Goal: Feedback & Contribution: Contribute content

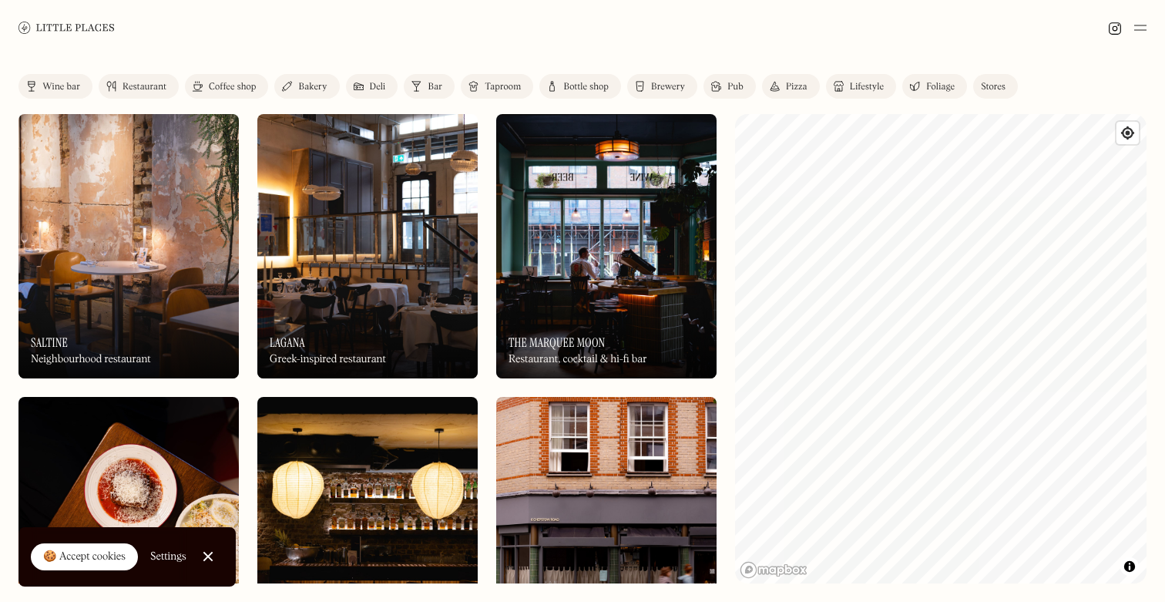
click at [1141, 27] on img at bounding box center [1140, 27] width 12 height 18
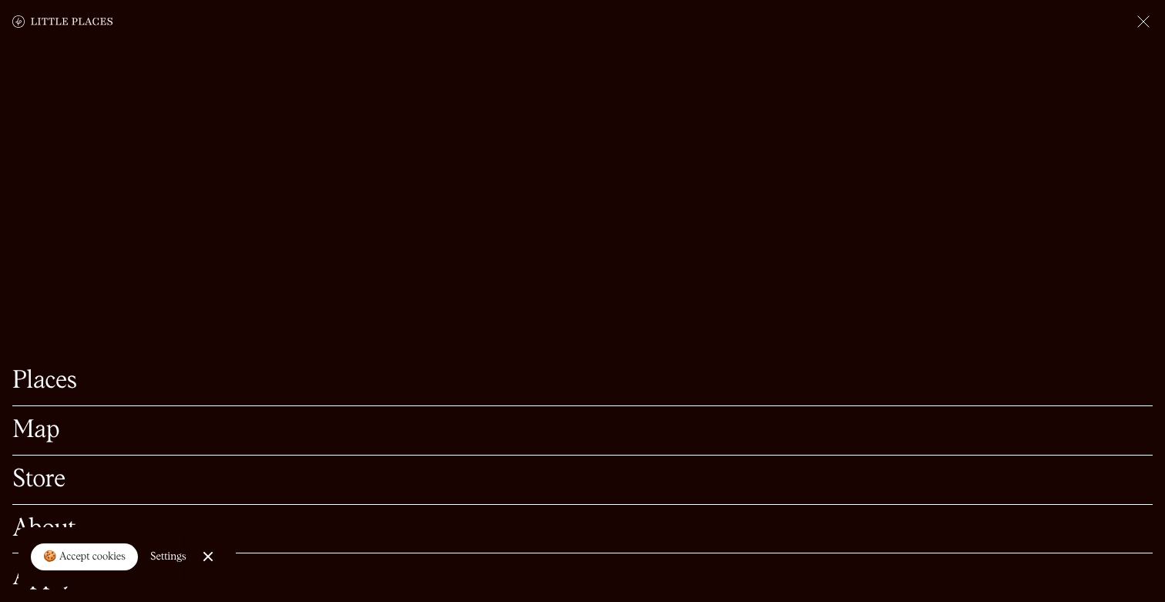
click at [207, 555] on div at bounding box center [208, 557] width 10 height 10
click at [54, 571] on link "Apply" at bounding box center [582, 578] width 1140 height 24
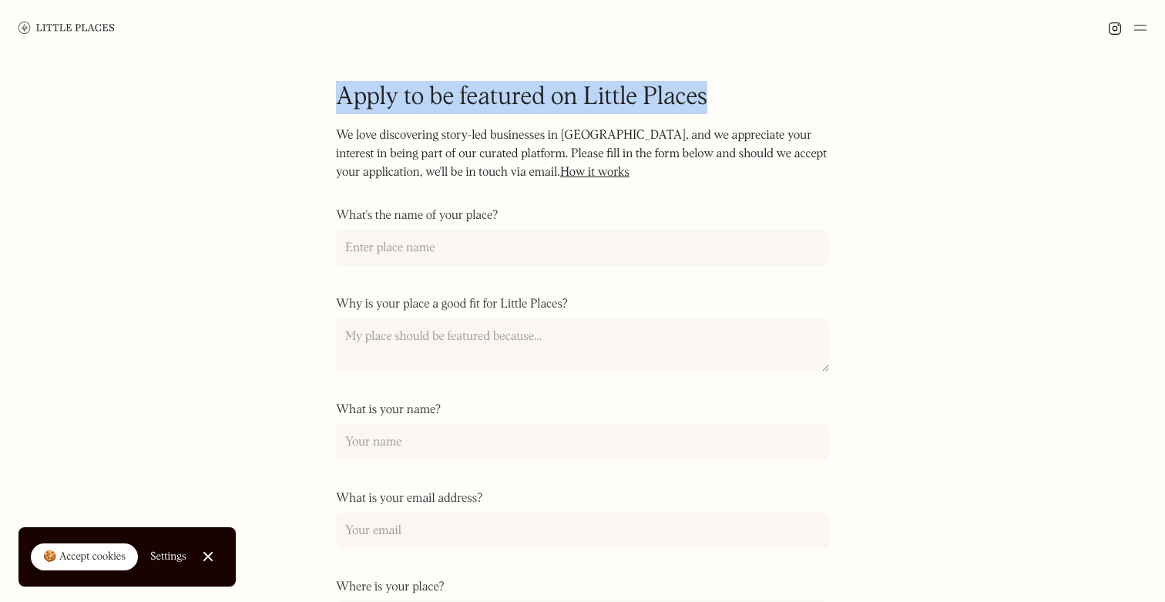
drag, startPoint x: 338, startPoint y: 96, endPoint x: 691, endPoint y: 114, distance: 354.1
click at [691, 114] on form "Apply to be featured on Little Places We love discovering story-led businesses …" at bounding box center [582, 520] width 493 height 878
copy h1 "Apply to be featured on Little Places"
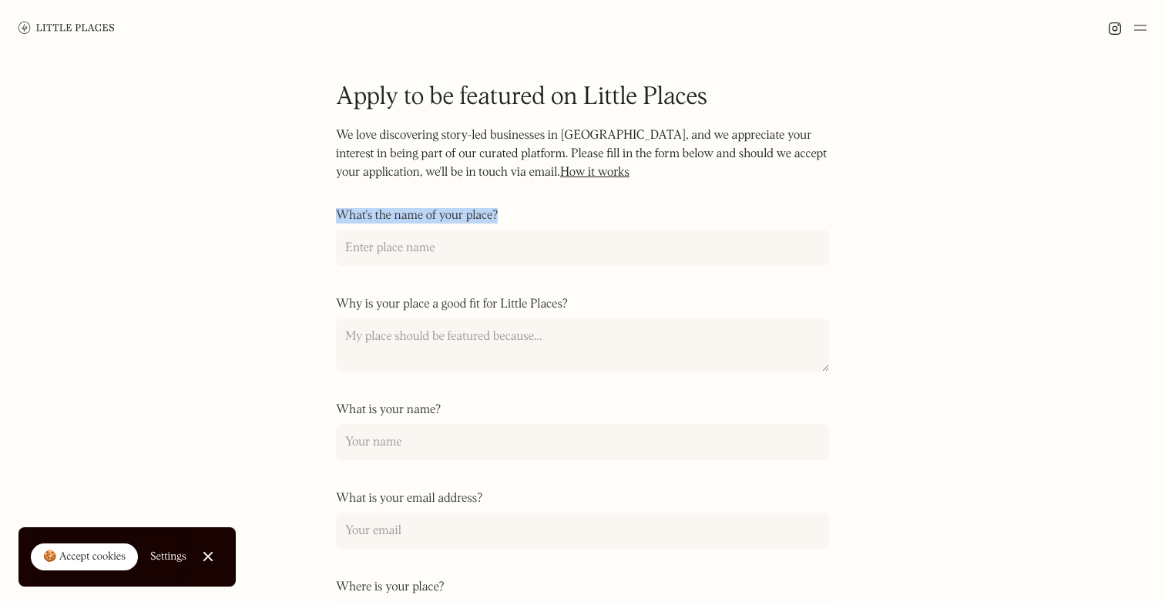
drag, startPoint x: 332, startPoint y: 217, endPoint x: 500, endPoint y: 217, distance: 168.0
click at [500, 217] on div "Apply to be featured on Little Places We love discovering story-led businesses …" at bounding box center [582, 543] width 1165 height 976
copy label "What's the name of your place?"
drag, startPoint x: 334, startPoint y: 303, endPoint x: 566, endPoint y: 308, distance: 232.8
click at [566, 308] on div "Apply to be featured on Little Places We love discovering story-led businesses …" at bounding box center [582, 543] width 1165 height 976
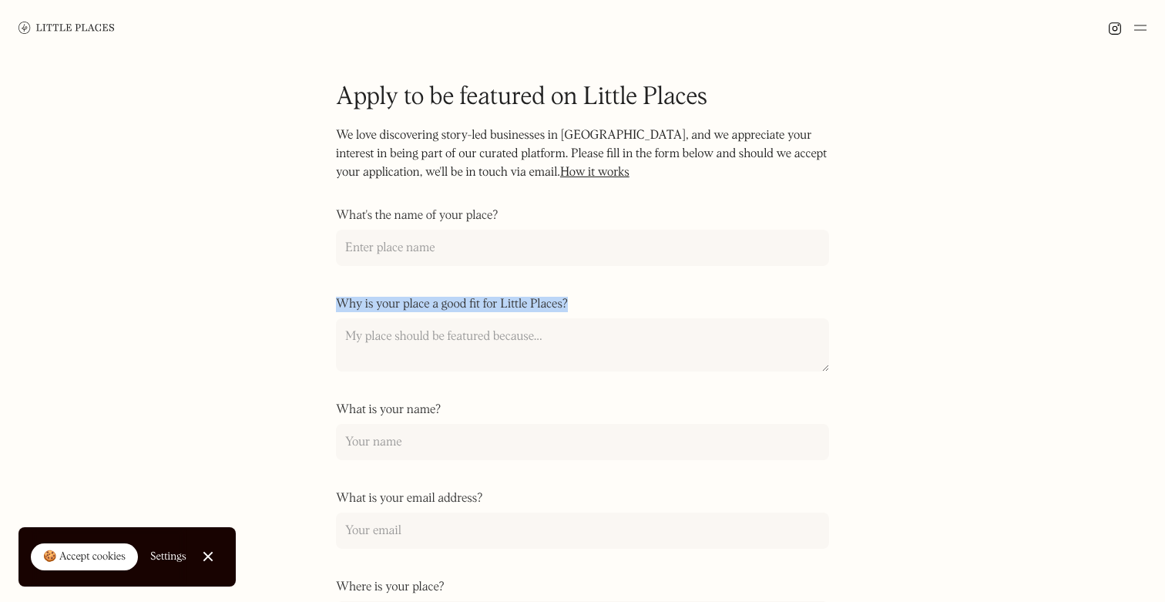
copy label "Why is your place a good fit for Little Places?"
drag, startPoint x: 333, startPoint y: 410, endPoint x: 441, endPoint y: 412, distance: 107.9
click at [441, 412] on div "Apply to be featured on Little Places We love discovering story-led businesses …" at bounding box center [582, 543] width 1165 height 976
copy label "What is your name?"
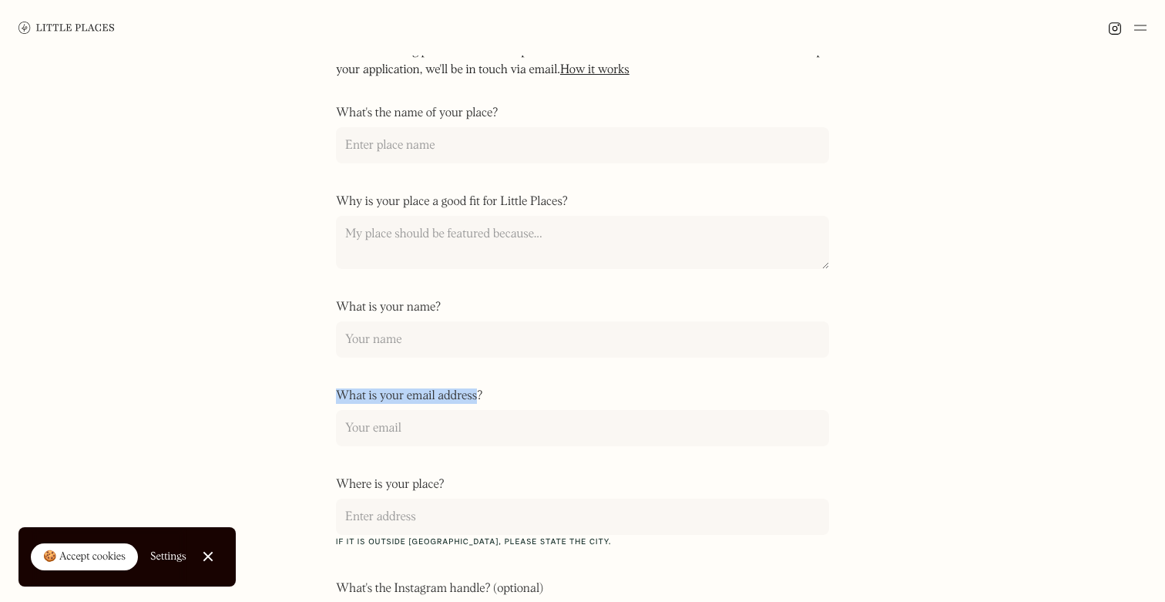
drag, startPoint x: 335, startPoint y: 395, endPoint x: 475, endPoint y: 401, distance: 140.4
click at [475, 401] on div "Apply to be featured on Little Places We love discovering story-led businesses …" at bounding box center [582, 441] width 1165 height 976
drag, startPoint x: 480, startPoint y: 398, endPoint x: 338, endPoint y: 397, distance: 142.6
click at [338, 397] on label "What is your email address?" at bounding box center [582, 395] width 493 height 15
copy label "What is your email address?"
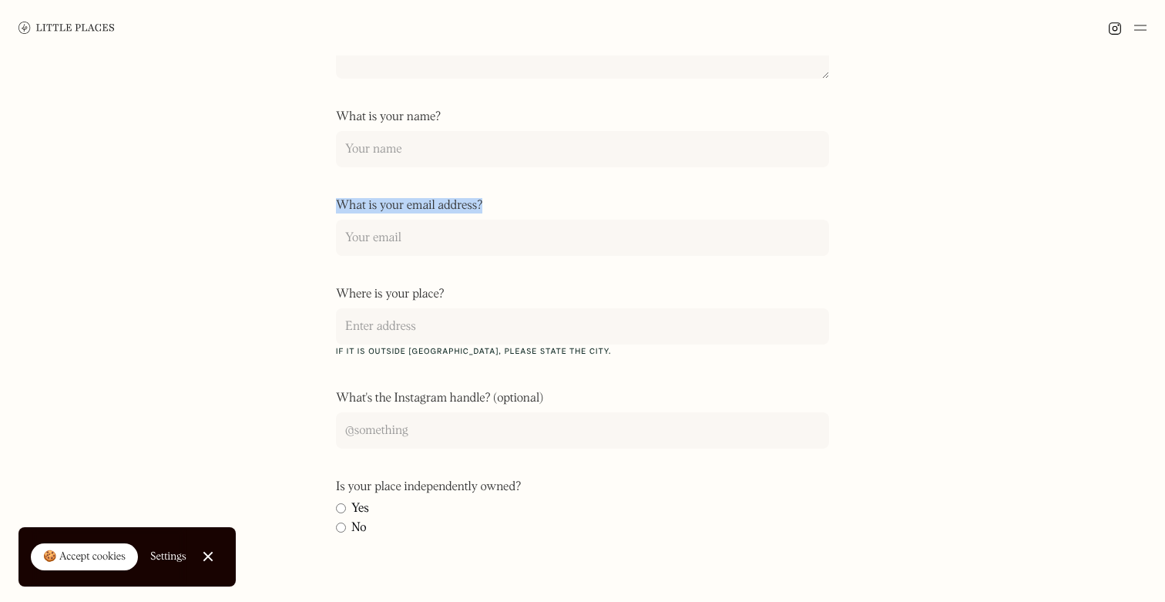
scroll to position [294, 0]
drag, startPoint x: 335, startPoint y: 395, endPoint x: 552, endPoint y: 397, distance: 216.5
click at [552, 397] on div "Apply to be featured on Little Places We love discovering story-led businesses …" at bounding box center [582, 250] width 1165 height 976
copy label "What's the Instagram handle? (optional)"
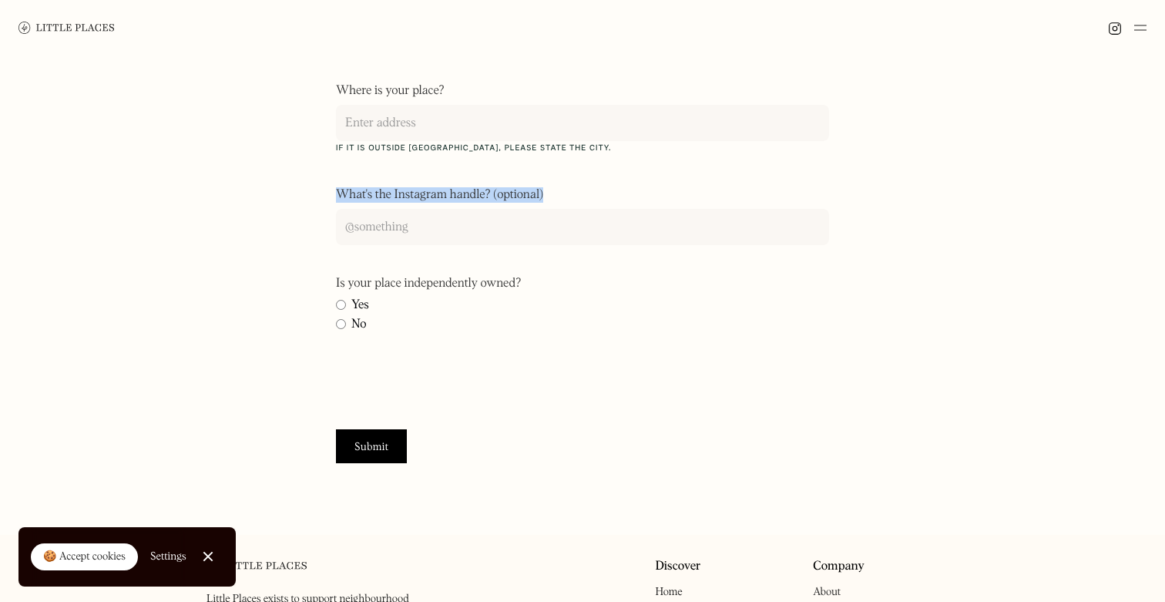
scroll to position [0, 0]
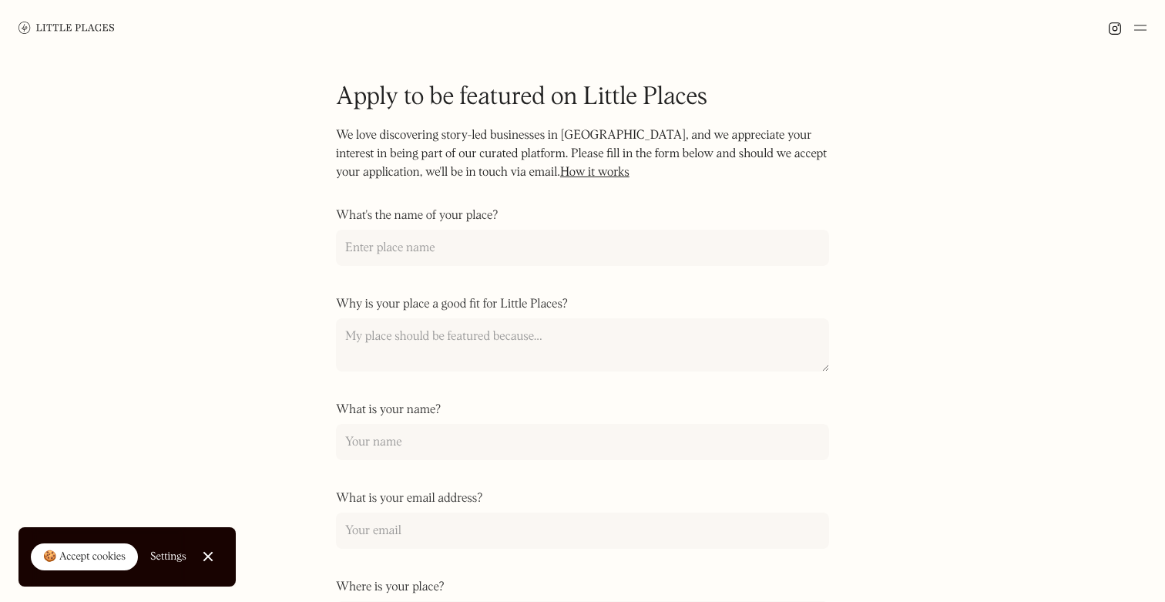
click at [96, 26] on img at bounding box center [66, 28] width 96 height 12
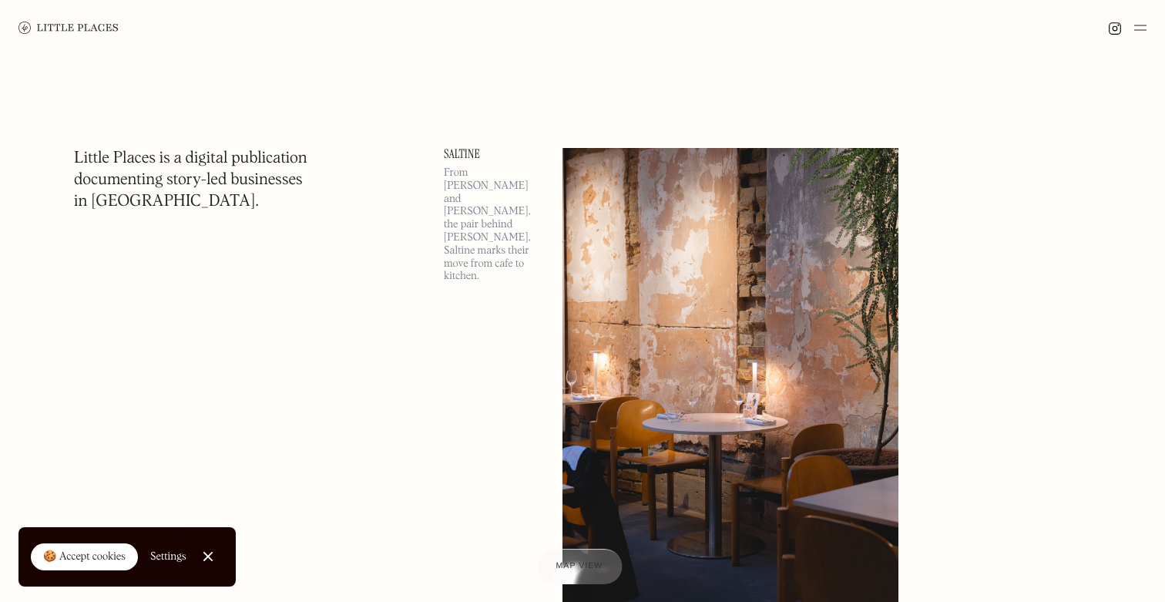
click at [568, 566] on span "Map view" at bounding box center [579, 566] width 47 height 9
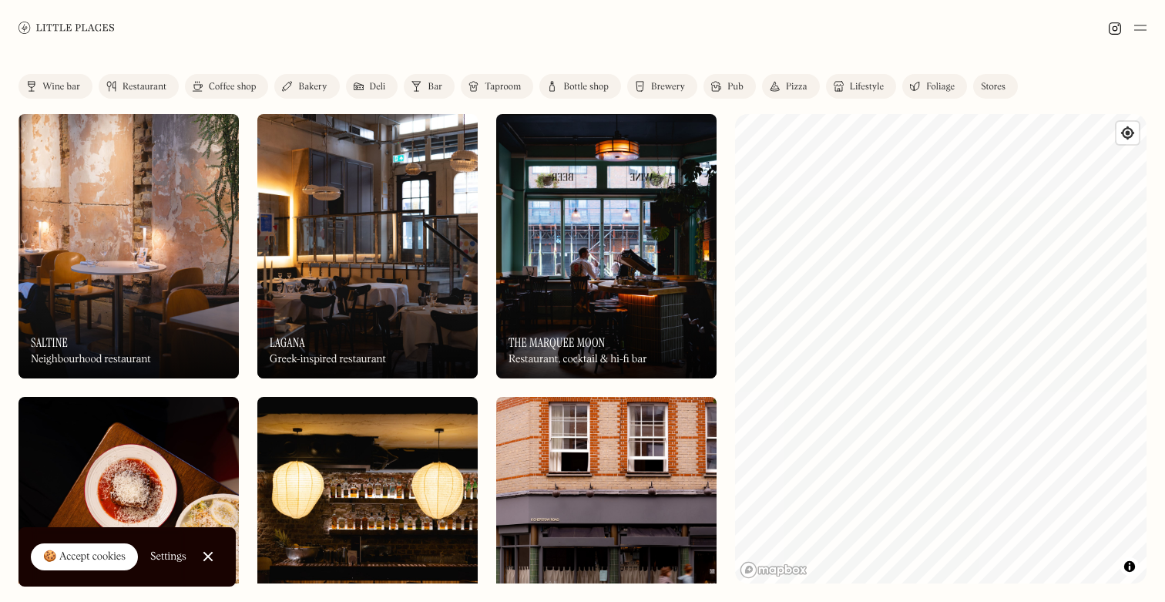
click at [1140, 24] on img at bounding box center [1140, 27] width 12 height 18
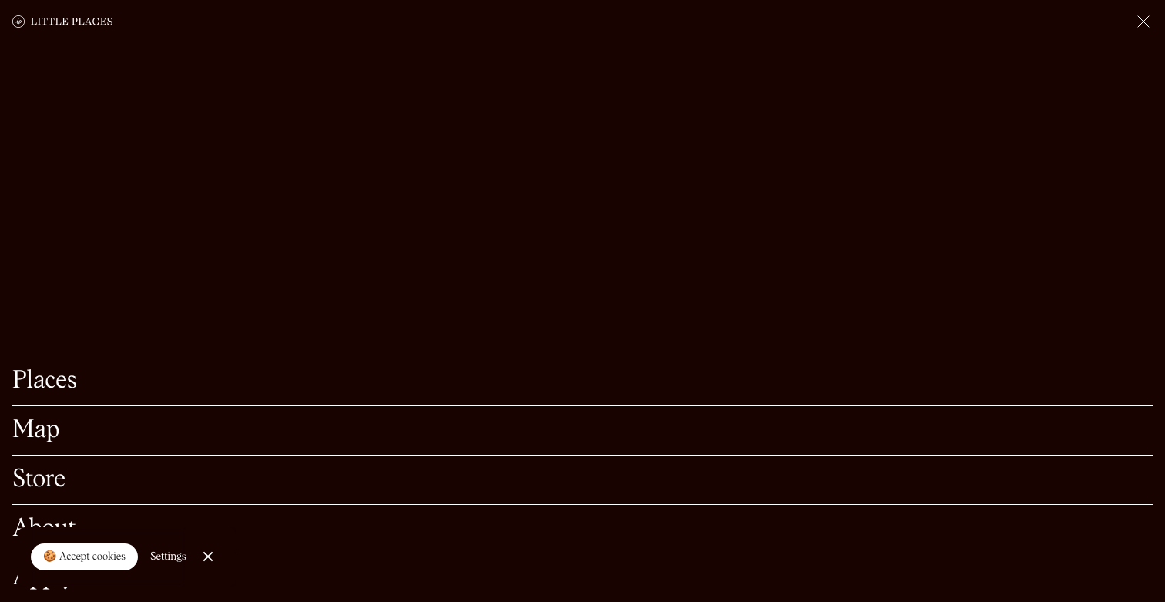
click at [209, 555] on link "Close Cookie Popup" at bounding box center [208, 556] width 31 height 31
click at [45, 484] on link "Store" at bounding box center [582, 480] width 1140 height 24
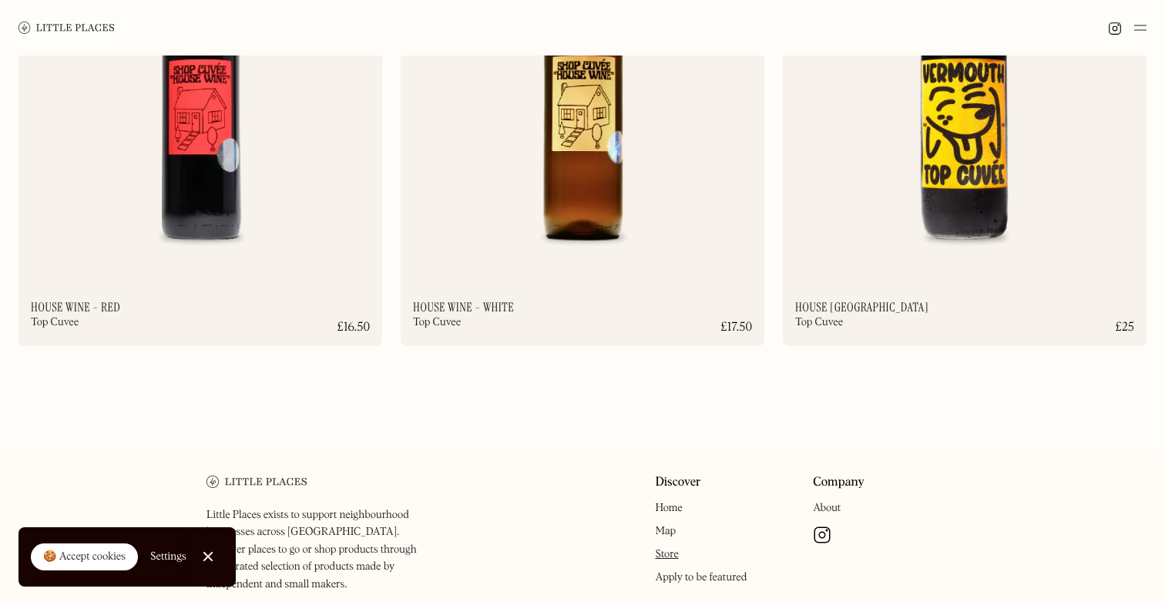
scroll to position [11904, 0]
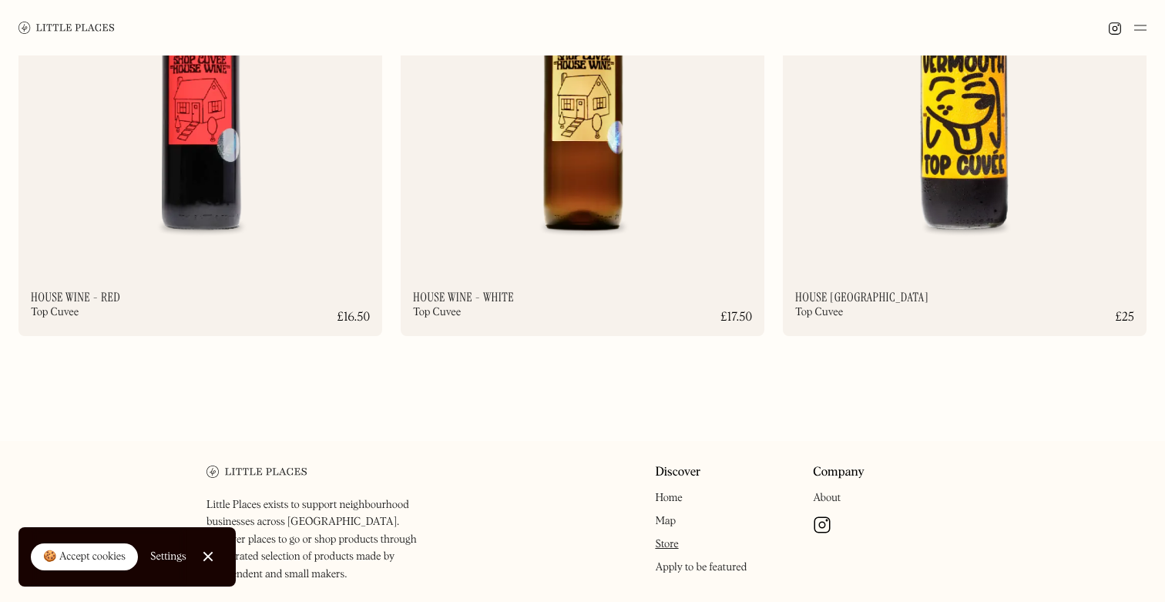
click at [833, 495] on link "About" at bounding box center [827, 497] width 28 height 11
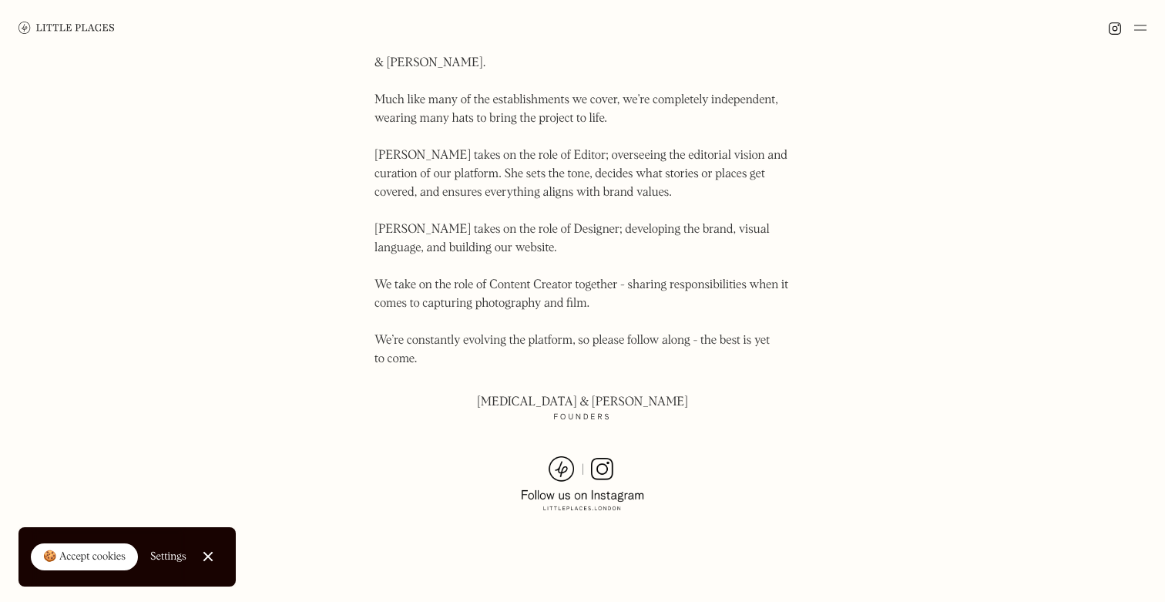
scroll to position [864, 0]
click at [601, 455] on img at bounding box center [582, 482] width 123 height 55
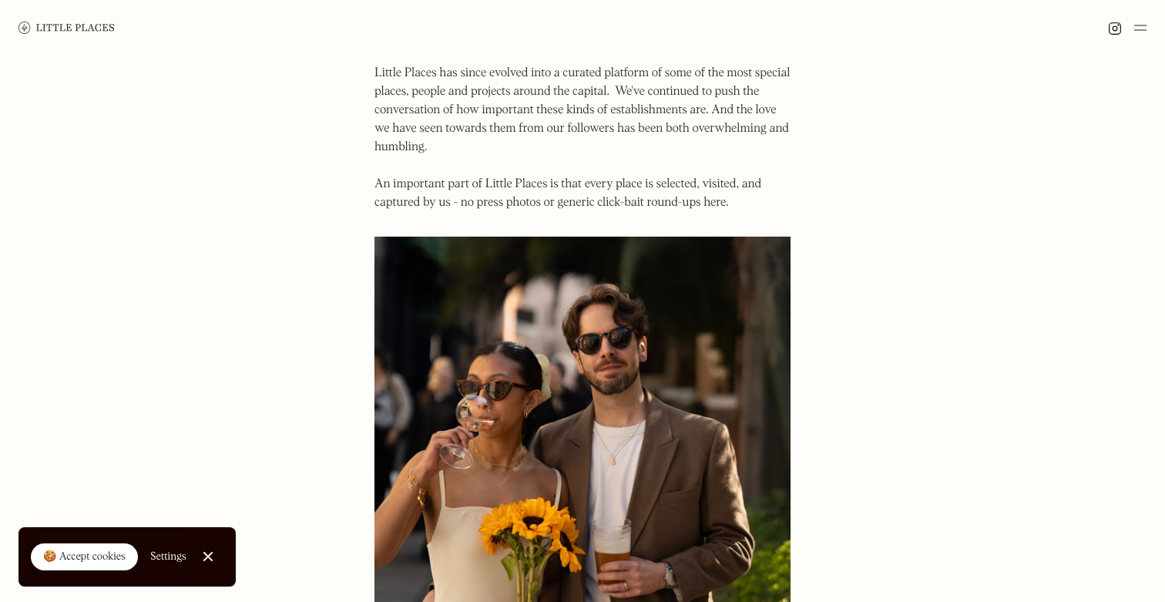
scroll to position [0, 0]
